Goal: Use online tool/utility: Use online tool/utility

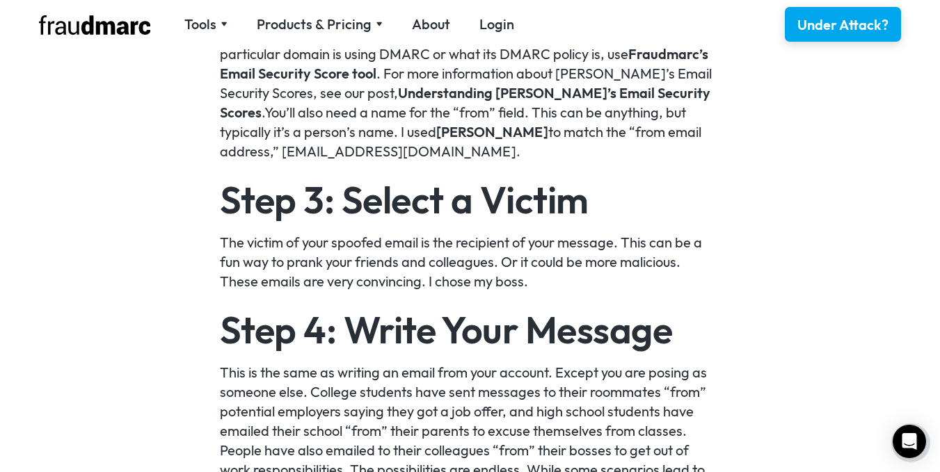
scroll to position [1531, 0]
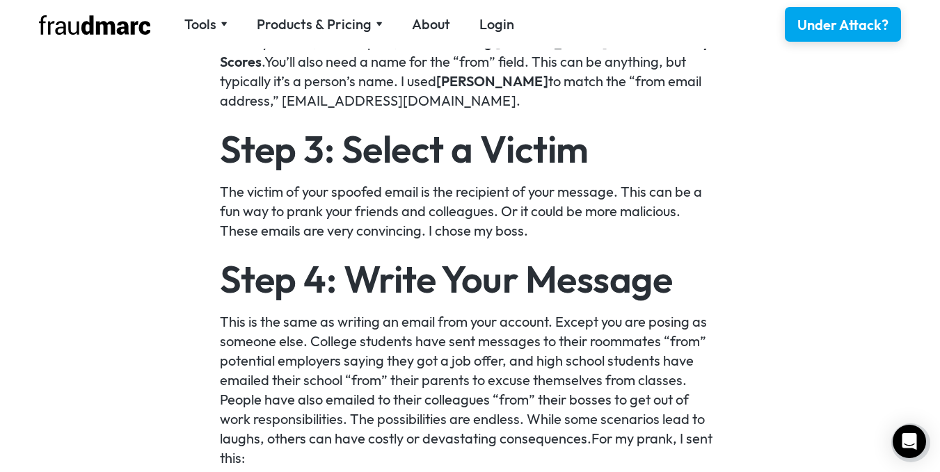
click at [230, 26] on nav "Tools SPF Record Check Inspect any domain's SPF record and learn how to fix it …" at bounding box center [349, 24] width 359 height 19
click at [221, 21] on div "Tools" at bounding box center [205, 24] width 43 height 19
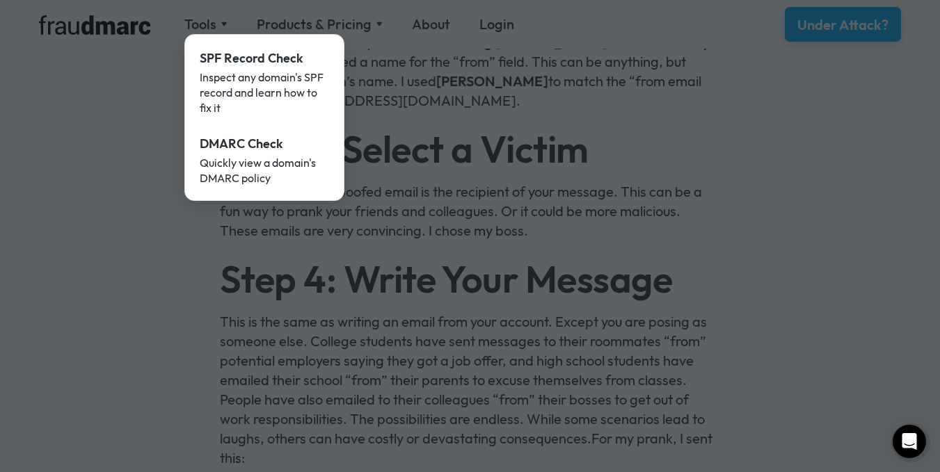
click at [91, 259] on div at bounding box center [470, 236] width 940 height 472
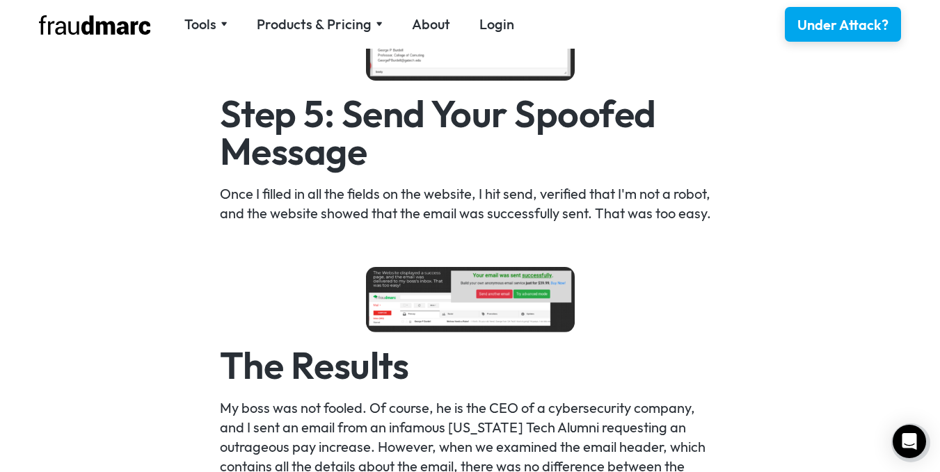
scroll to position [2157, 0]
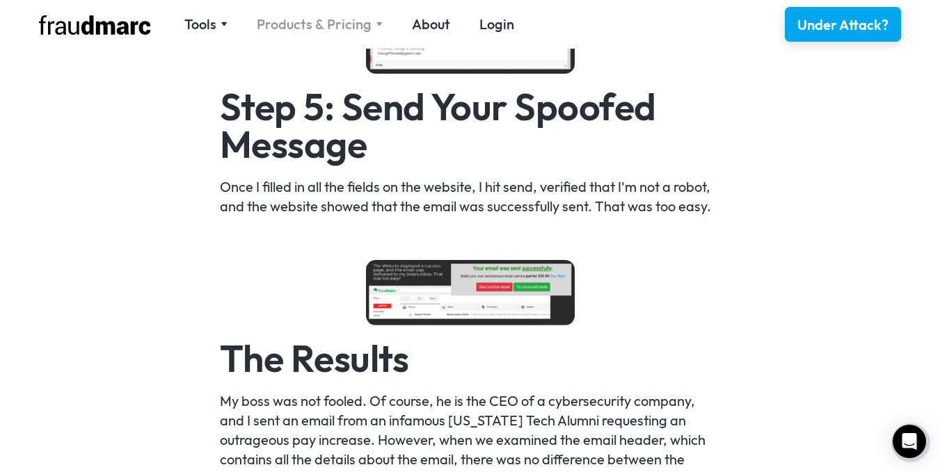
click at [342, 24] on div "Products & Pricing" at bounding box center [314, 24] width 115 height 19
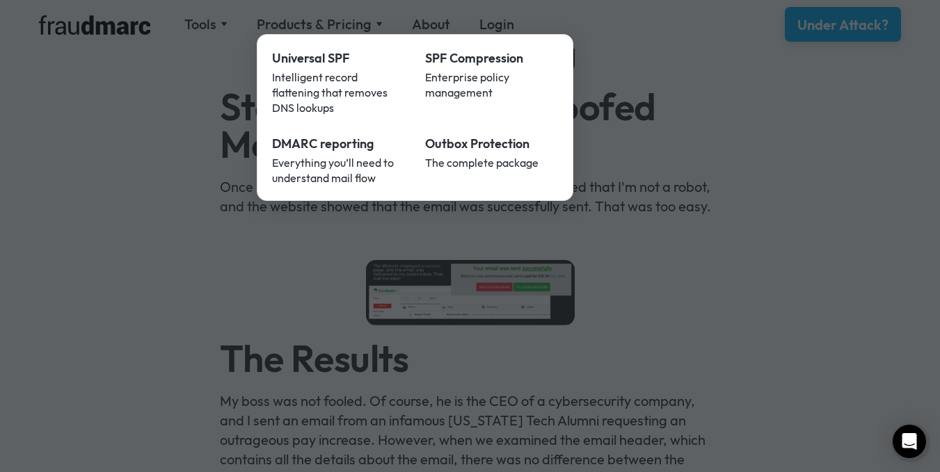
click at [93, 121] on div at bounding box center [470, 236] width 940 height 472
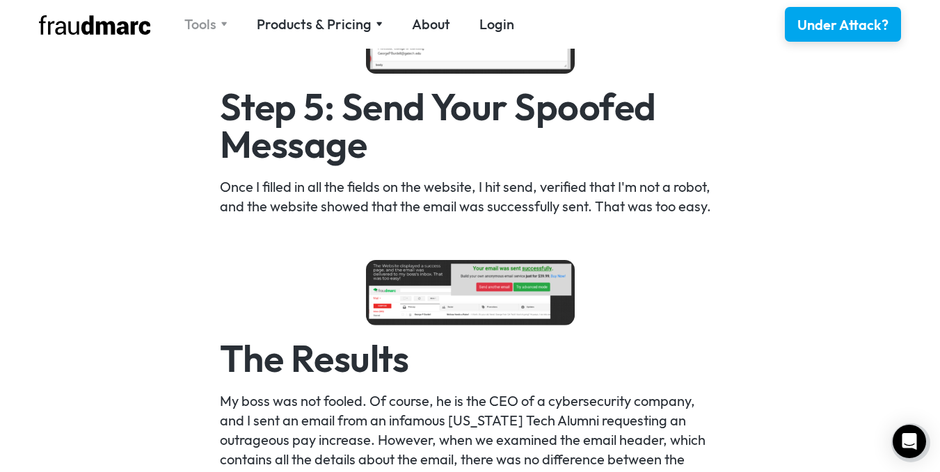
click at [193, 30] on div "Tools" at bounding box center [200, 24] width 32 height 19
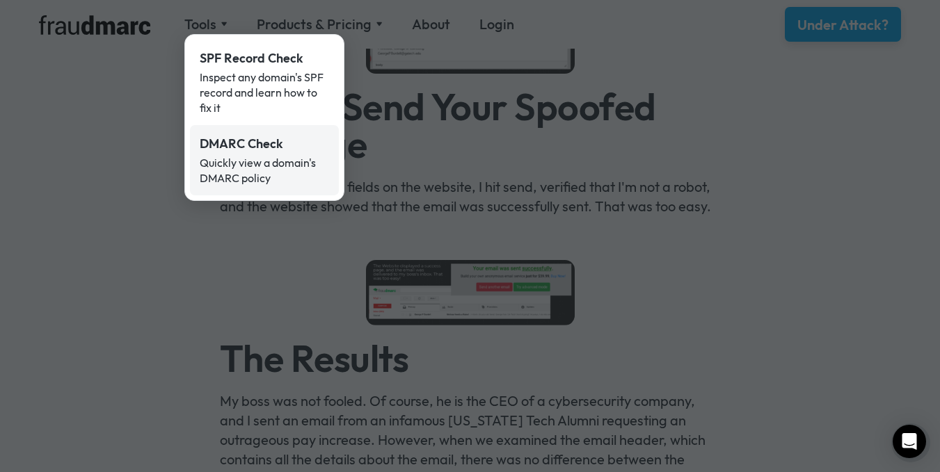
click at [245, 166] on div "Quickly view a domain's DMARC policy" at bounding box center [264, 170] width 129 height 31
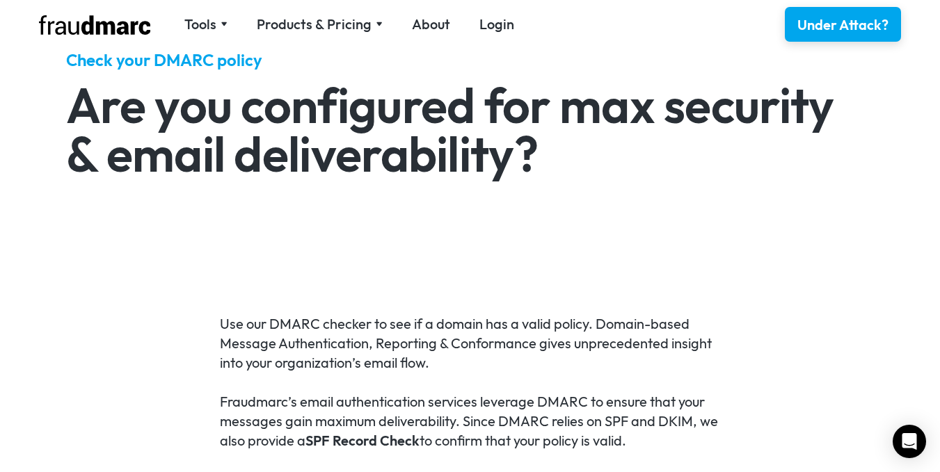
scroll to position [486, 0]
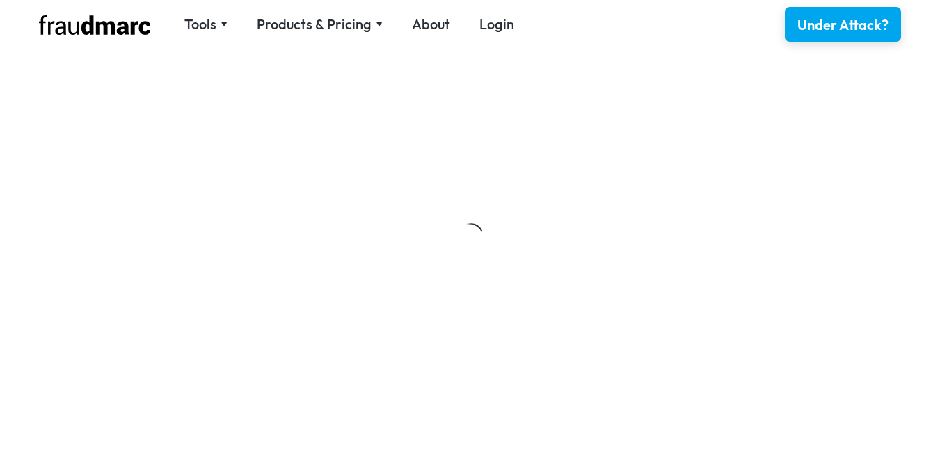
scroll to position [2511, 0]
